Goal: Ask a question

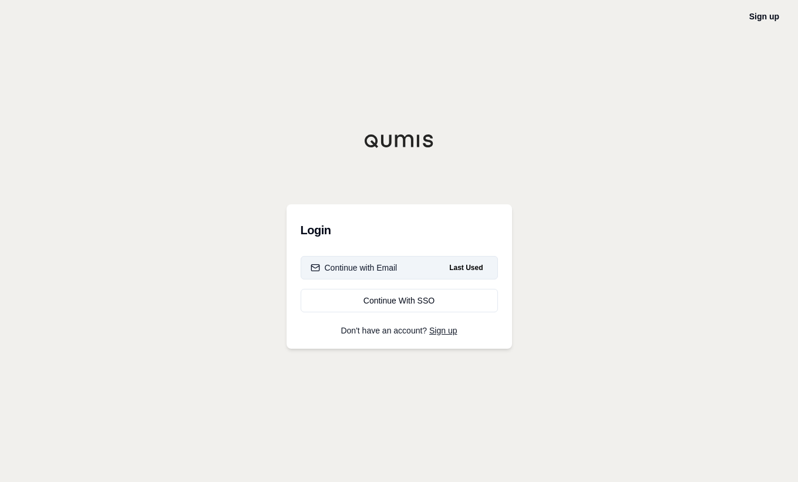
click at [359, 266] on div "Continue with Email" at bounding box center [354, 268] width 87 height 12
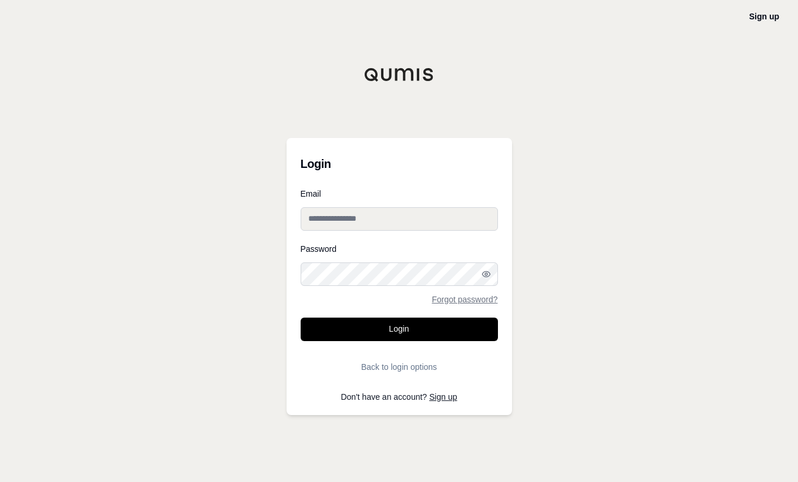
type input "**********"
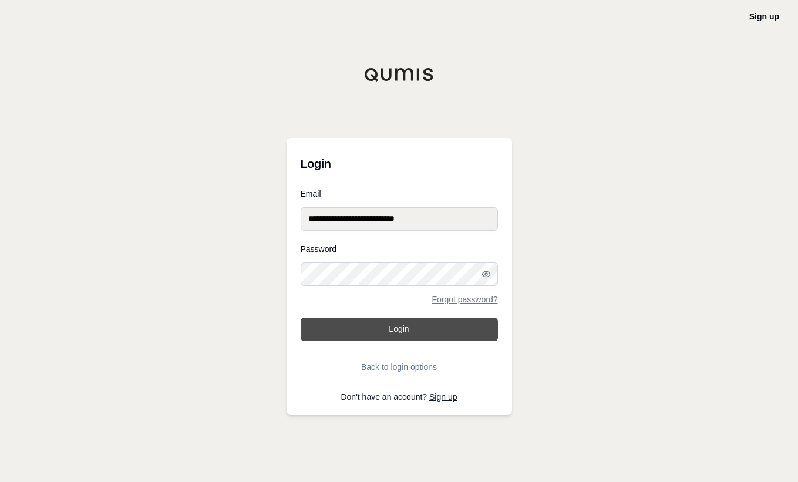
click at [354, 319] on button "Login" at bounding box center [399, 329] width 197 height 23
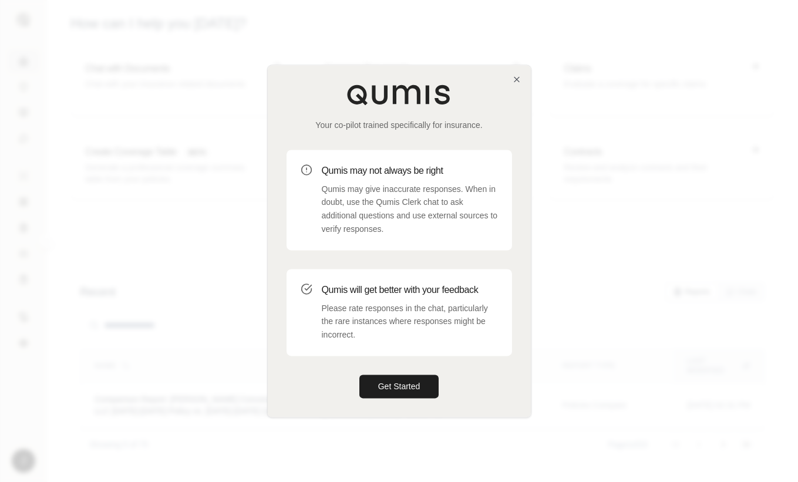
click at [746, 111] on div at bounding box center [399, 241] width 798 height 482
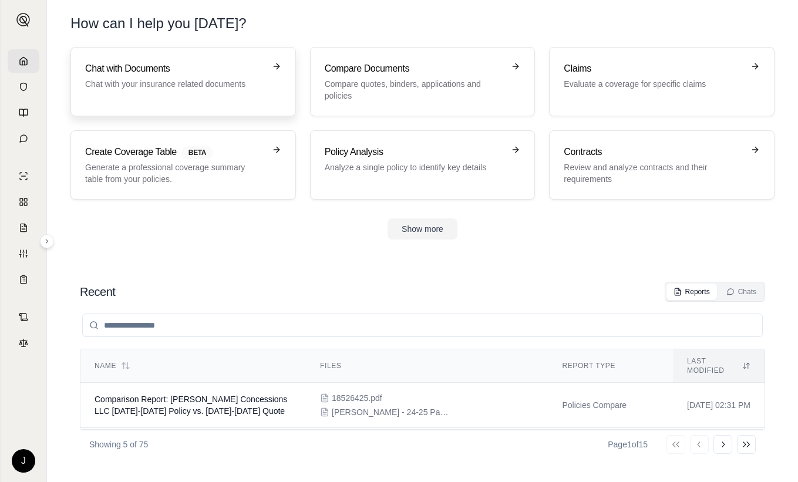
click at [213, 66] on h3 "Chat with Documents" at bounding box center [175, 69] width 180 height 14
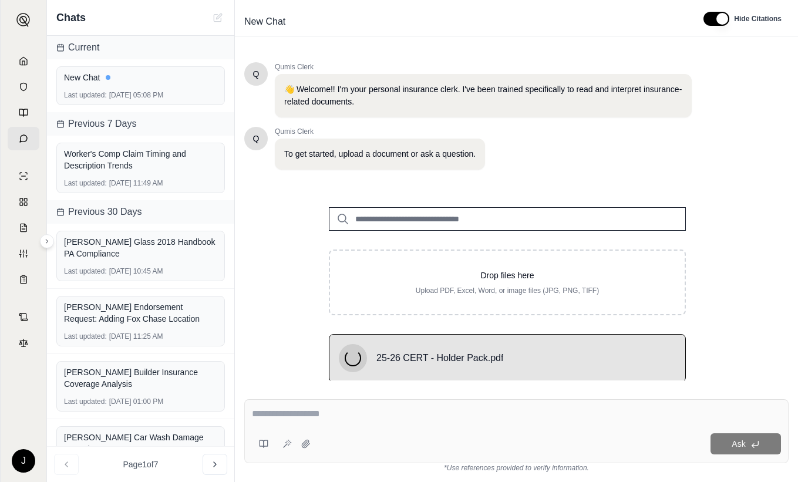
click at [316, 414] on textarea at bounding box center [516, 414] width 529 height 14
type textarea "*"
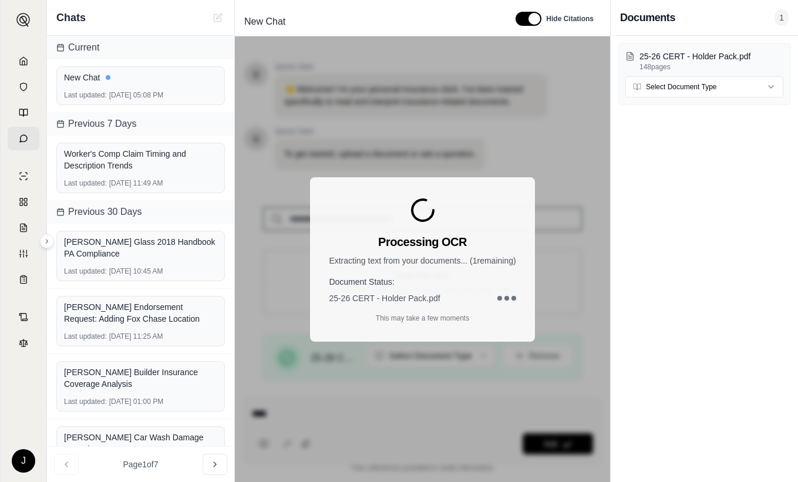
scroll to position [161, 0]
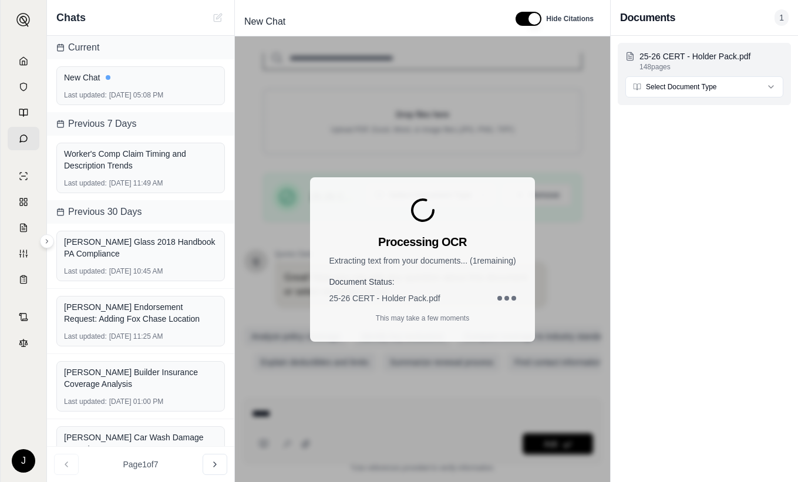
type textarea "****"
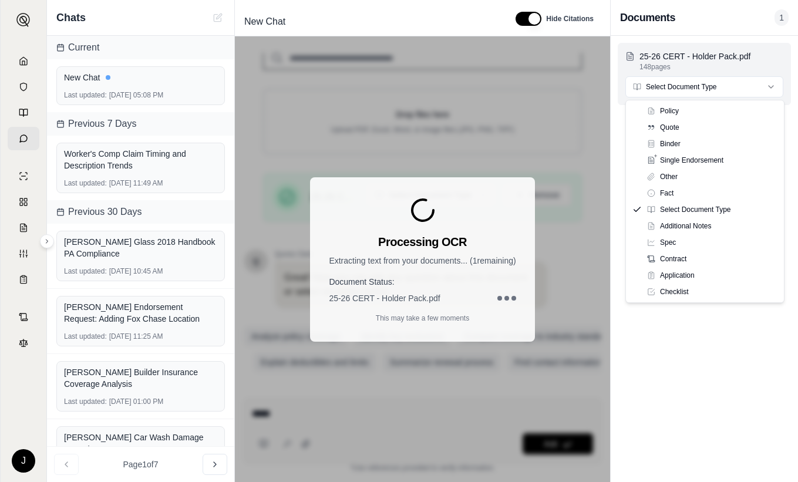
click at [666, 92] on html "J Chats Current New Chat Last updated: [DATE] 05:08 PM Previous 7 Days Worker's…" at bounding box center [399, 241] width 798 height 482
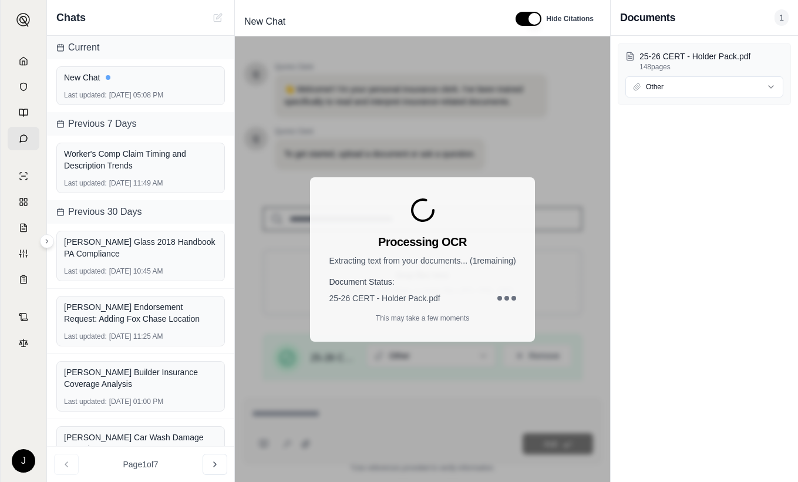
click at [710, 200] on div "25-26 CERT - Holder Pack.pdf 148 pages Other" at bounding box center [704, 259] width 187 height 446
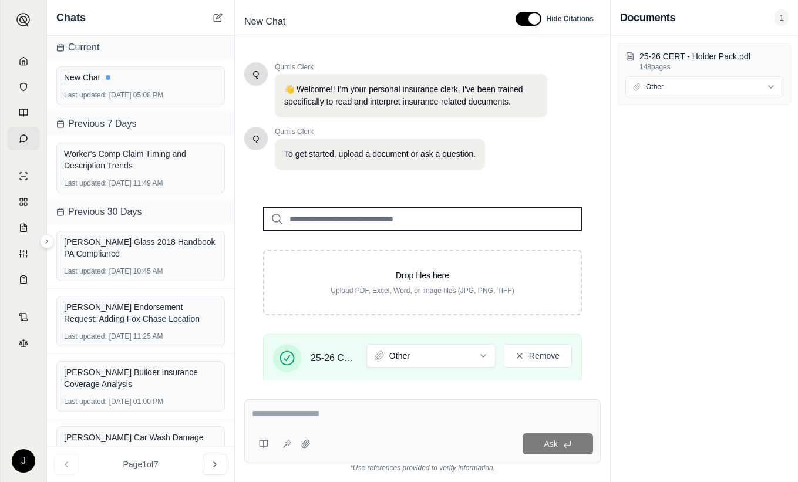
scroll to position [175, 0]
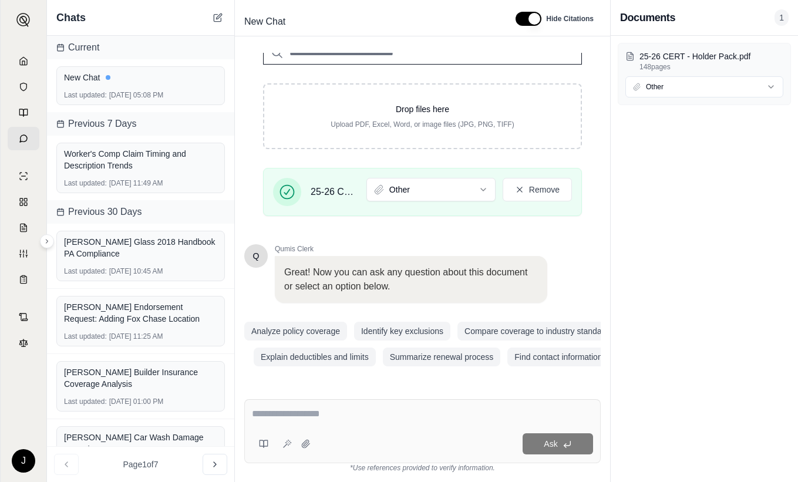
click at [296, 415] on textarea at bounding box center [422, 414] width 341 height 14
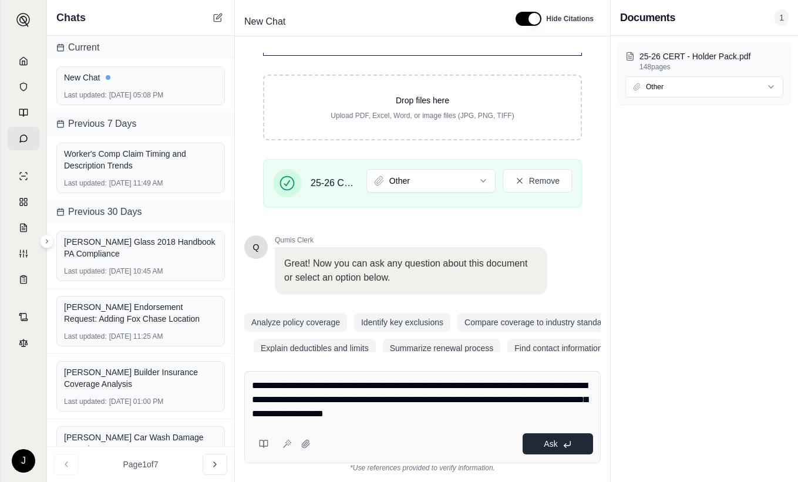
type textarea "**********"
click at [561, 445] on button "Ask" at bounding box center [558, 444] width 70 height 21
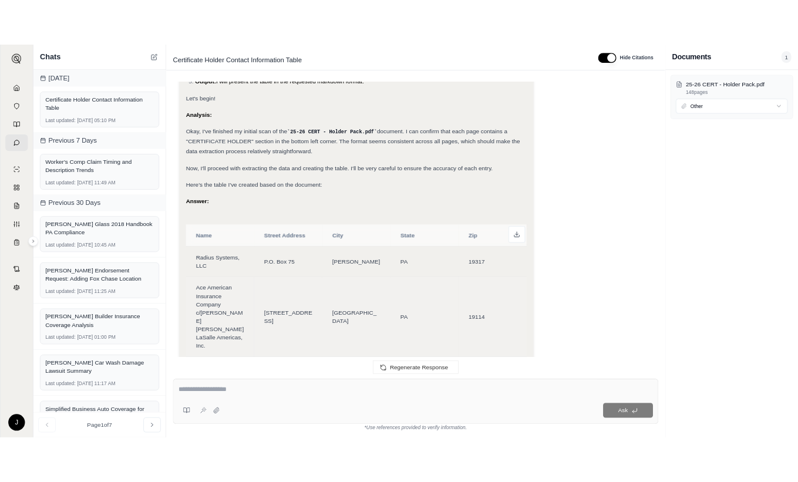
scroll to position [316, 0]
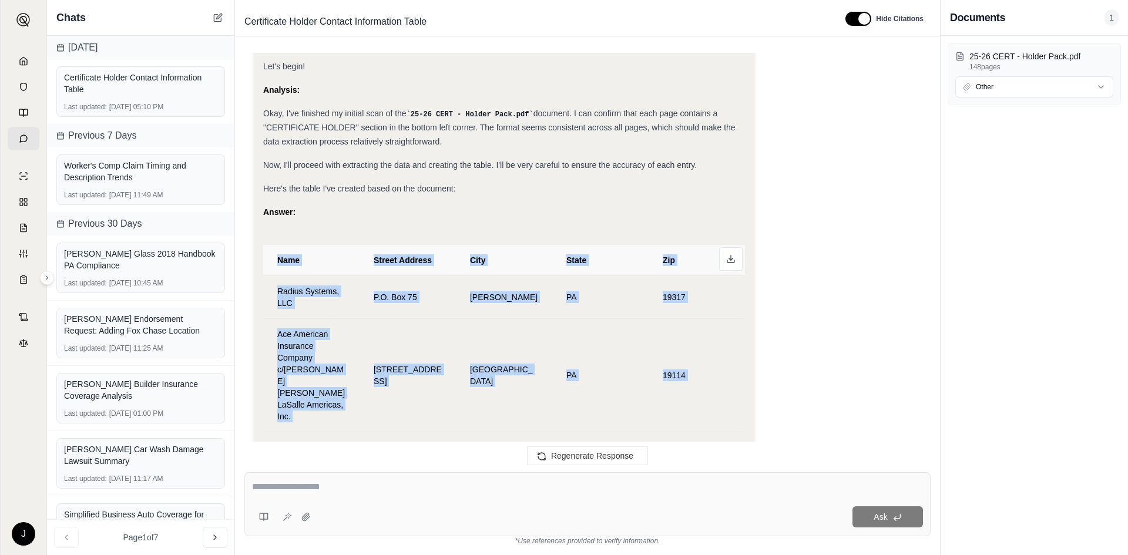
drag, startPoint x: 707, startPoint y: 379, endPoint x: 277, endPoint y: 263, distance: 445.9
copy table "Name Street Address City State Zip Radius Systems, LLC P.O. Box 75 Chadds Ford …"
click at [729, 264] on button at bounding box center [730, 258] width 23 height 23
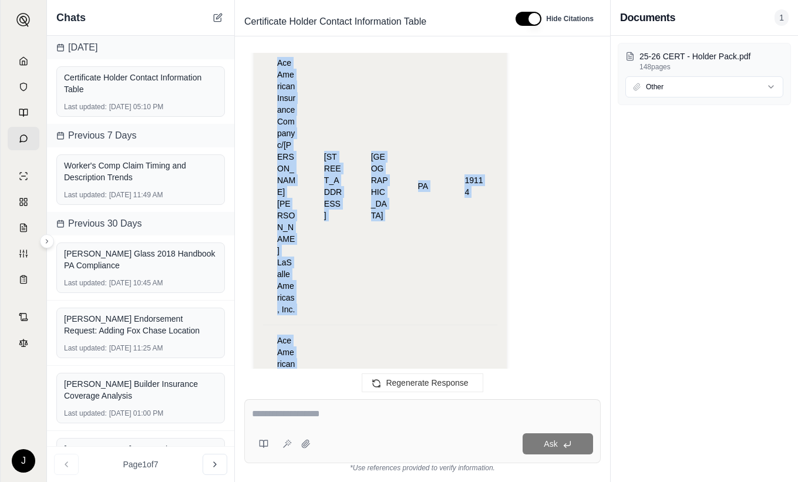
scroll to position [886, 0]
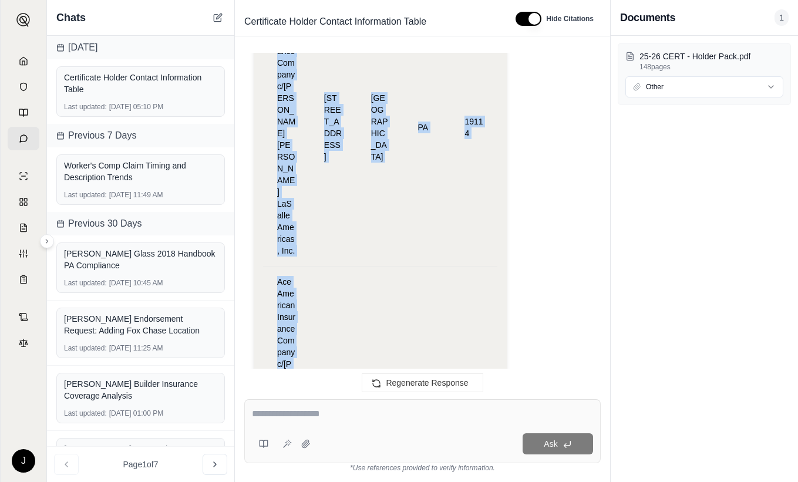
click at [349, 267] on td "[STREET_ADDRESS]" at bounding box center [333, 406] width 47 height 278
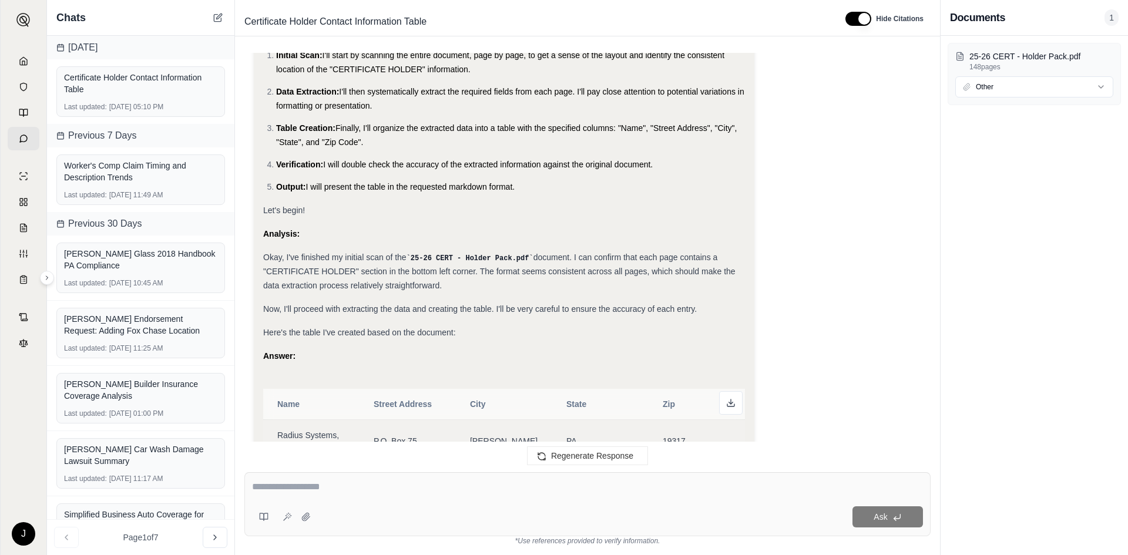
scroll to position [226, 0]
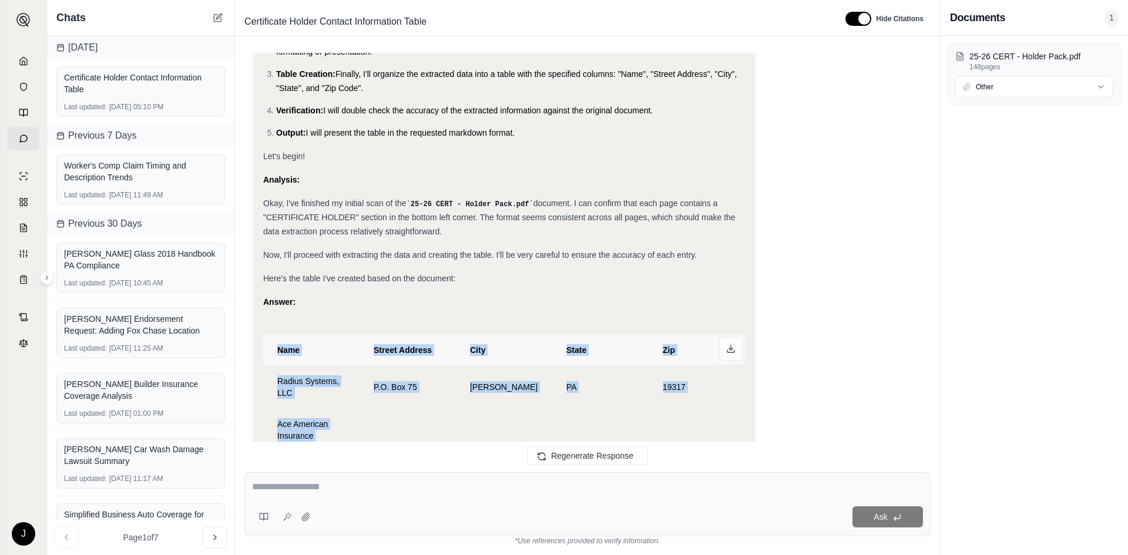
drag, startPoint x: 694, startPoint y: 348, endPoint x: 277, endPoint y: 347, distance: 416.5
copy table "Name Street Address City State Zip Radius Systems, LLC P.O. Box 75 Chadds Ford …"
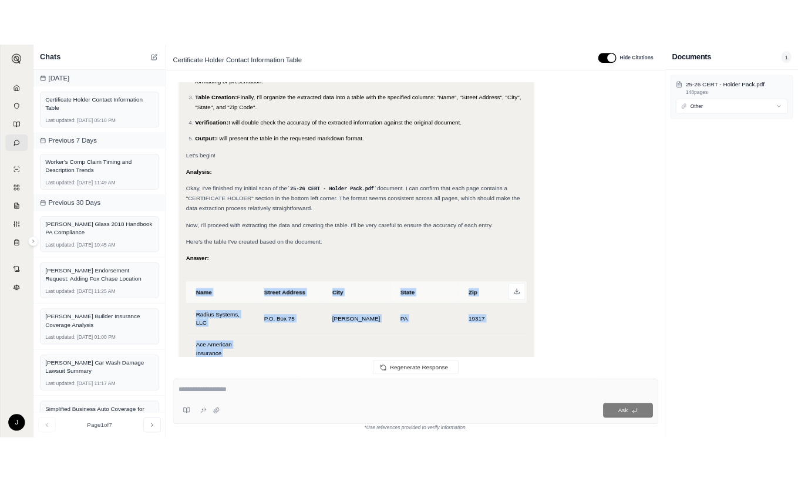
scroll to position [5426, 0]
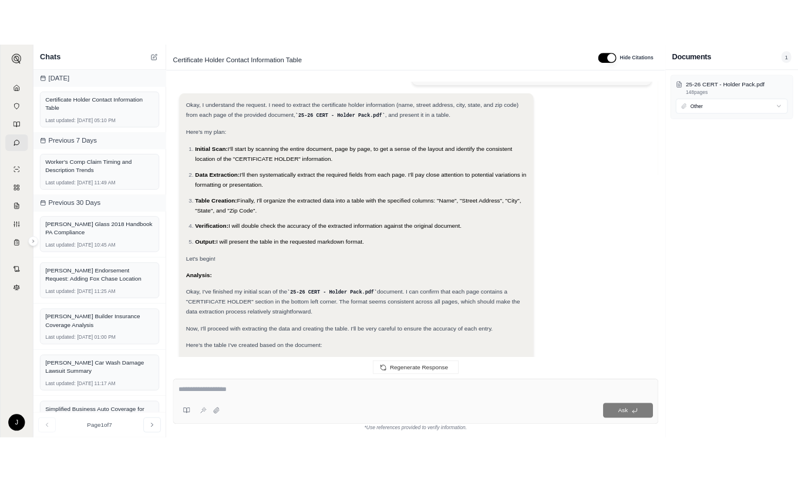
scroll to position [433, 0]
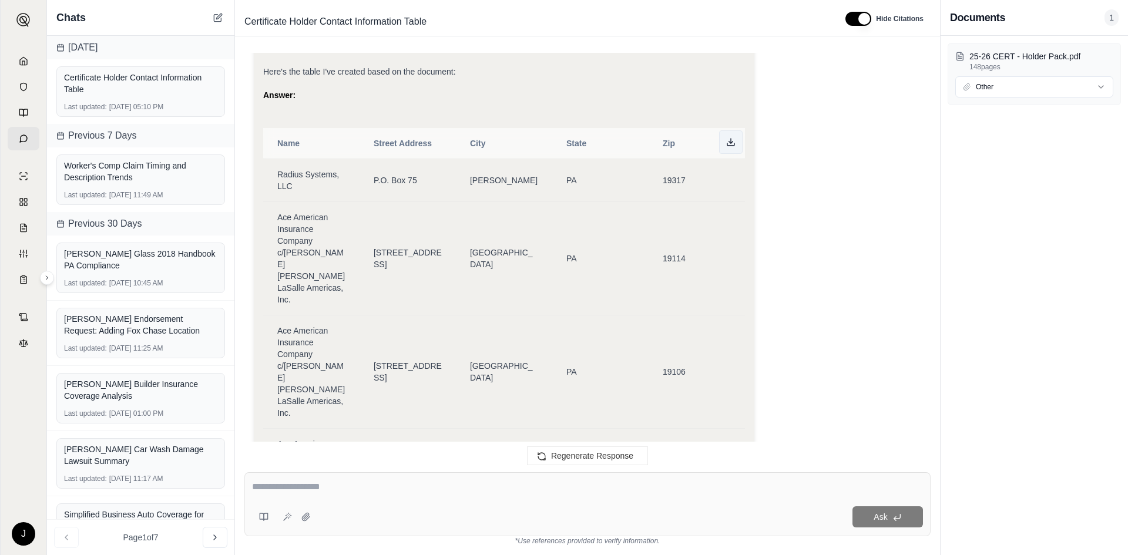
click at [728, 143] on icon at bounding box center [730, 141] width 9 height 9
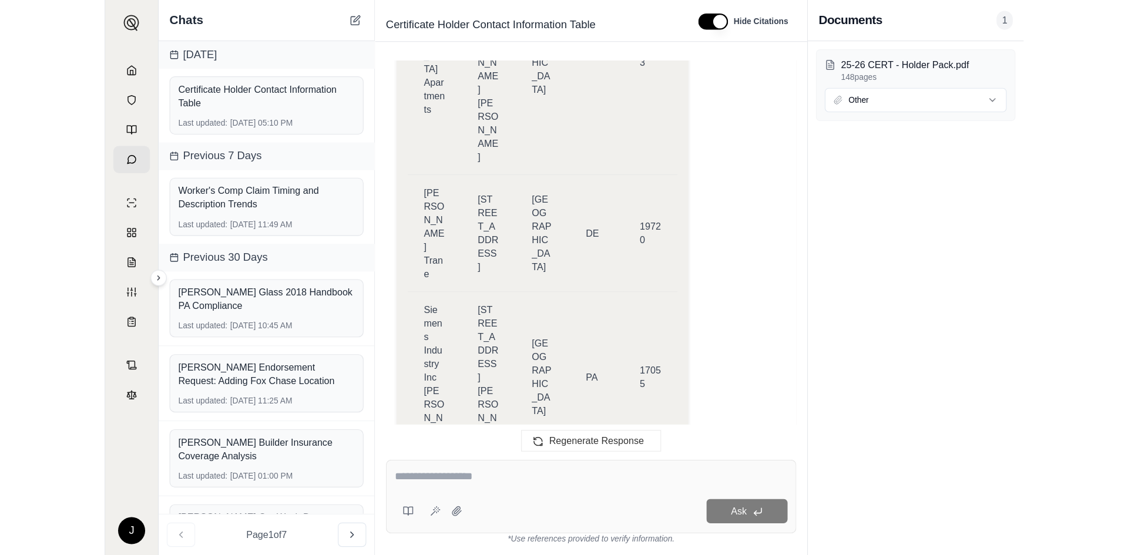
scroll to position [5426, 0]
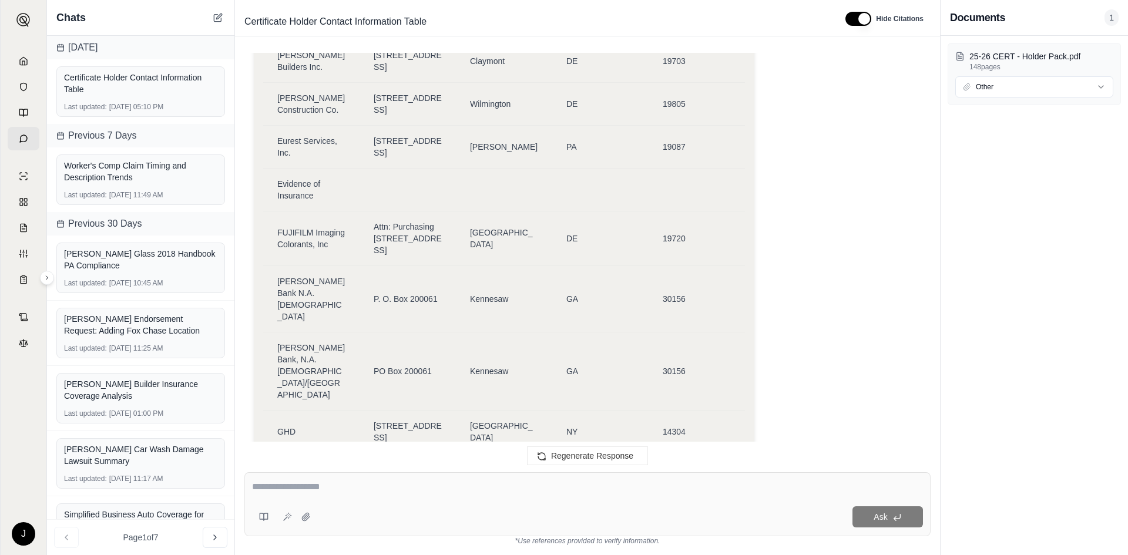
scroll to position [3135, 0]
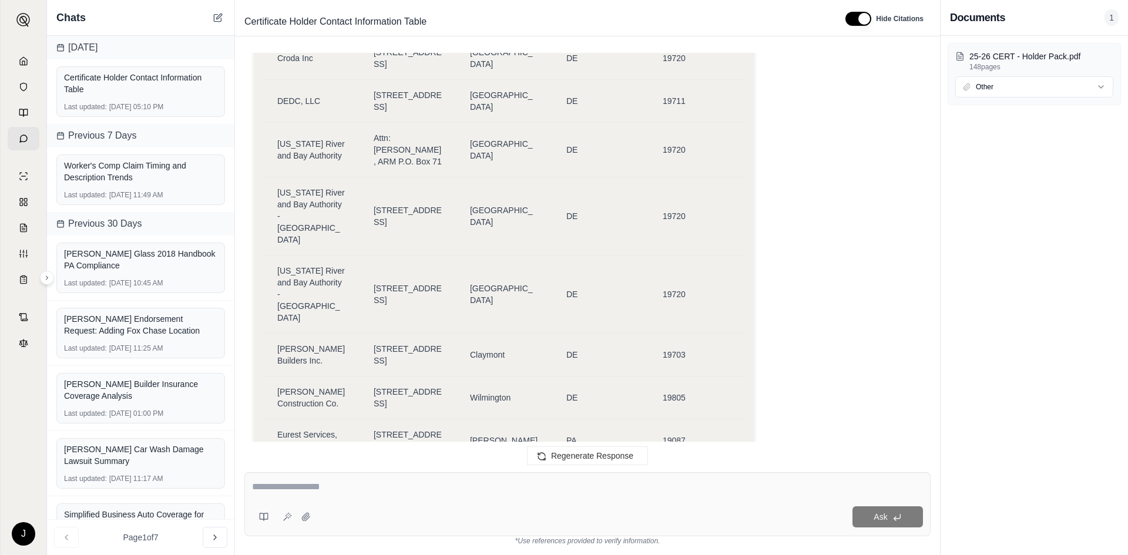
click at [784, 255] on div "Okay, I understand the request. I need to extract the certificate holder inform…" at bounding box center [587, 239] width 667 height 6450
drag, startPoint x: 1101, startPoint y: 241, endPoint x: 1106, endPoint y: 114, distance: 127.5
click at [798, 104] on div "25-26 CERT - Holder Pack.pdf 148 pages Other" at bounding box center [1033, 295] width 187 height 519
drag, startPoint x: 857, startPoint y: 322, endPoint x: 864, endPoint y: 345, distance: 23.4
click at [798, 345] on div "Okay, I understand the request. I need to extract the certificate holder inform…" at bounding box center [587, 239] width 667 height 6450
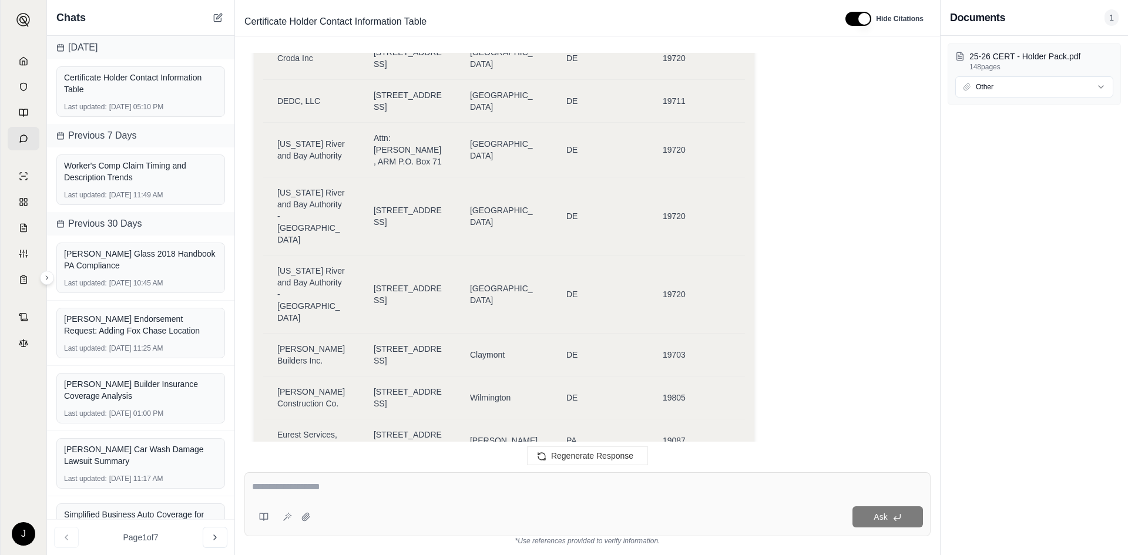
scroll to position [5426, 0]
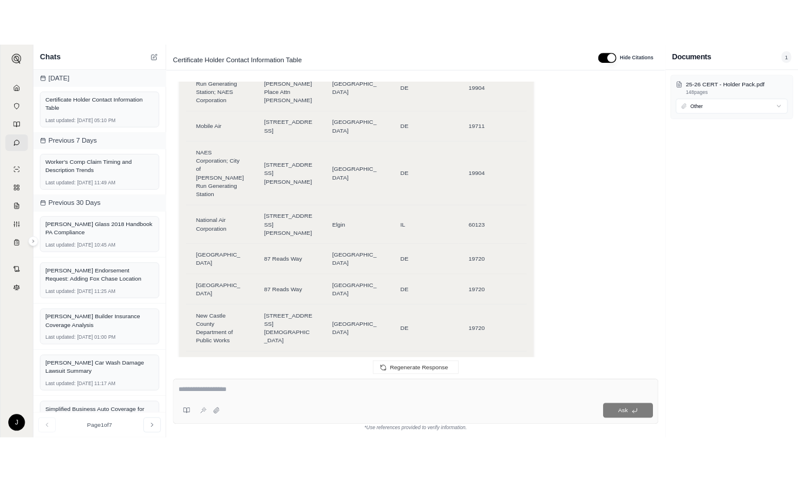
scroll to position [4427, 0]
